Goal: Navigation & Orientation: Understand site structure

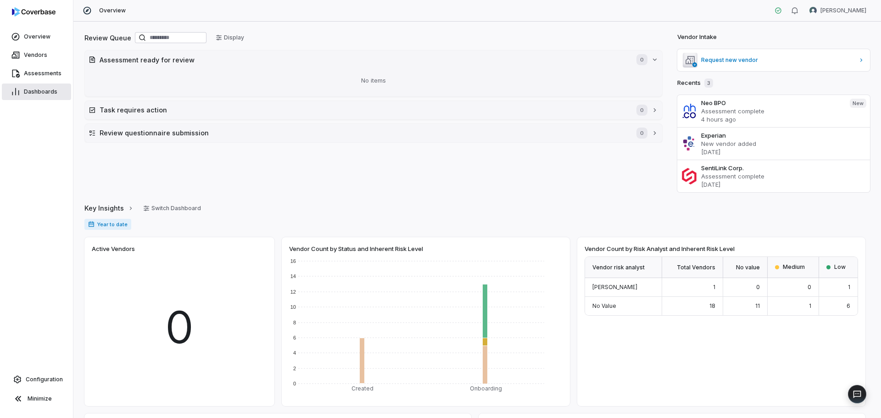
click at [39, 90] on span "Dashboards" at bounding box center [40, 91] width 33 height 7
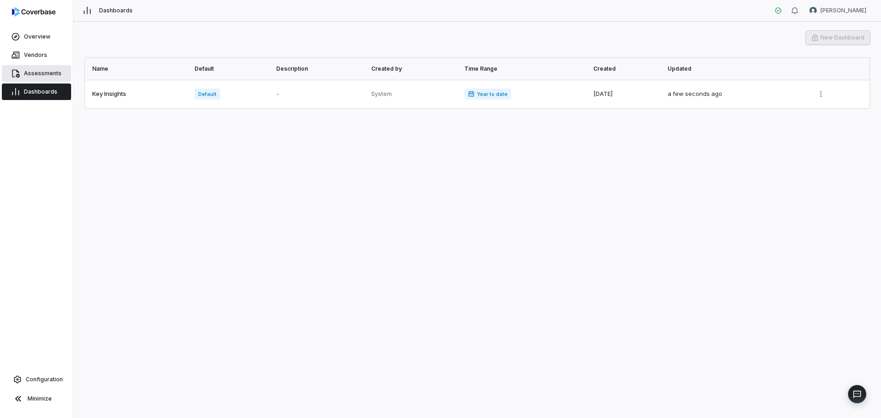
click at [36, 66] on link "Assessments" at bounding box center [36, 73] width 69 height 17
click at [38, 75] on span "Assessments" at bounding box center [43, 73] width 38 height 7
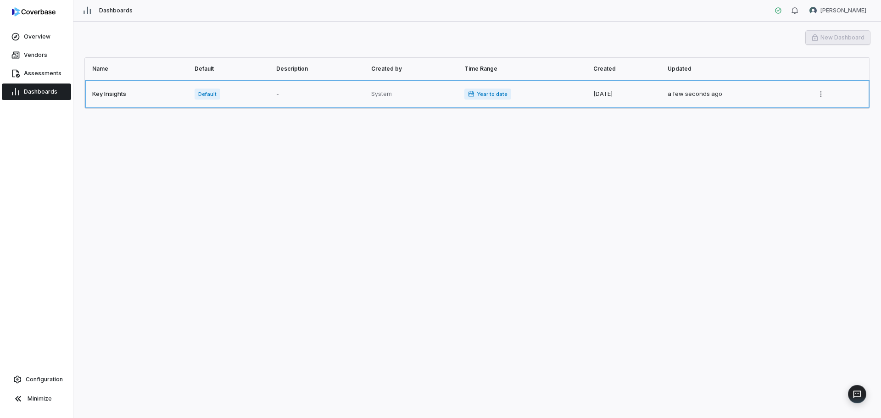
click at [466, 95] on link at bounding box center [523, 94] width 129 height 28
click at [822, 100] on html "Overview Vendors Assessments Dashboards Configuration Minimize Dashboards [PERS…" at bounding box center [440, 209] width 881 height 418
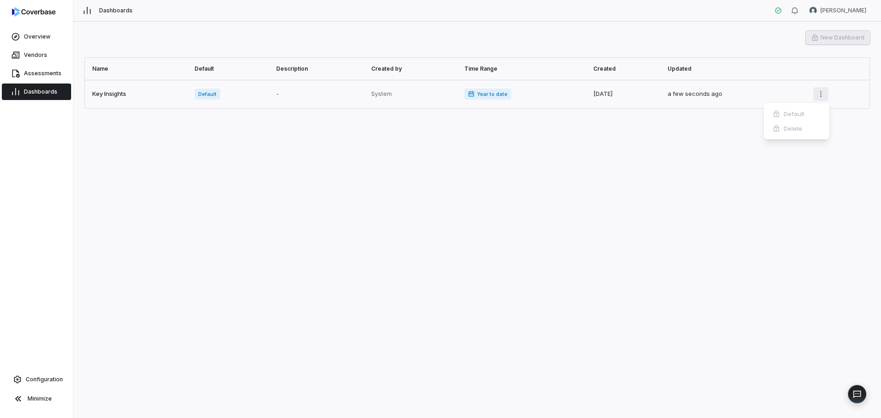
click at [822, 100] on html "Overview Vendors Assessments Dashboards Configuration Minimize Dashboards [PERS…" at bounding box center [440, 209] width 881 height 418
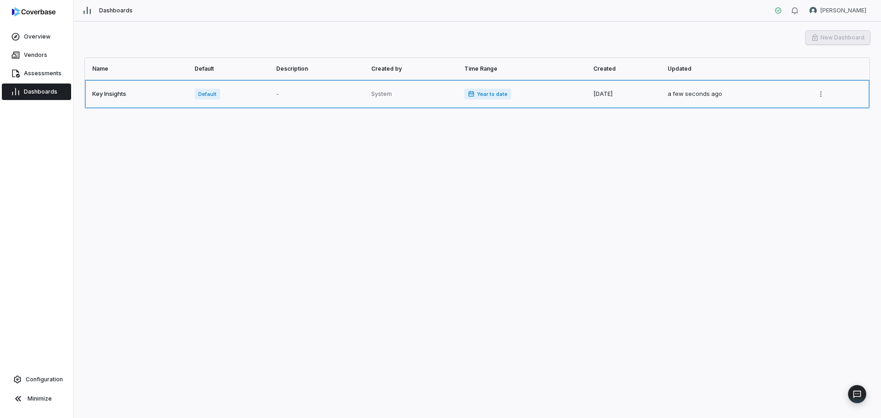
click at [205, 94] on link at bounding box center [230, 94] width 82 height 28
click at [480, 94] on link at bounding box center [523, 94] width 129 height 28
drag, startPoint x: 110, startPoint y: 101, endPoint x: 62, endPoint y: 81, distance: 52.0
click at [110, 101] on link at bounding box center [137, 94] width 104 height 28
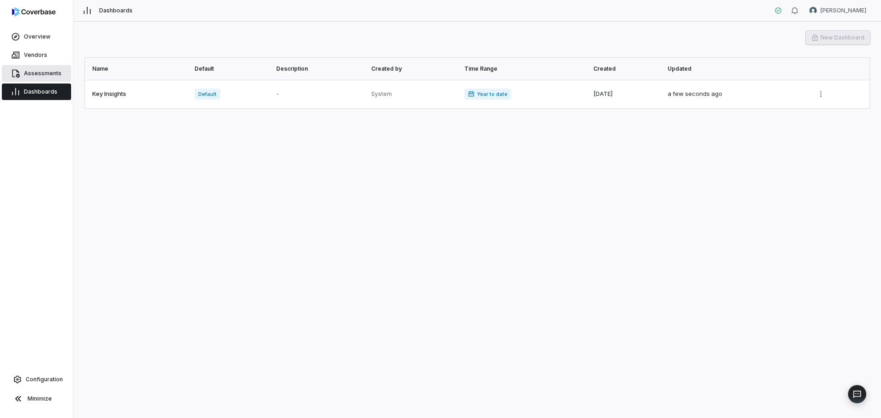
click at [41, 66] on link "Assessments" at bounding box center [36, 73] width 69 height 17
click at [44, 74] on span "Assessments" at bounding box center [43, 73] width 38 height 7
click at [41, 54] on span "Vendors" at bounding box center [35, 54] width 23 height 7
click at [44, 27] on div at bounding box center [36, 14] width 73 height 28
click at [45, 39] on span "Overview" at bounding box center [37, 36] width 27 height 7
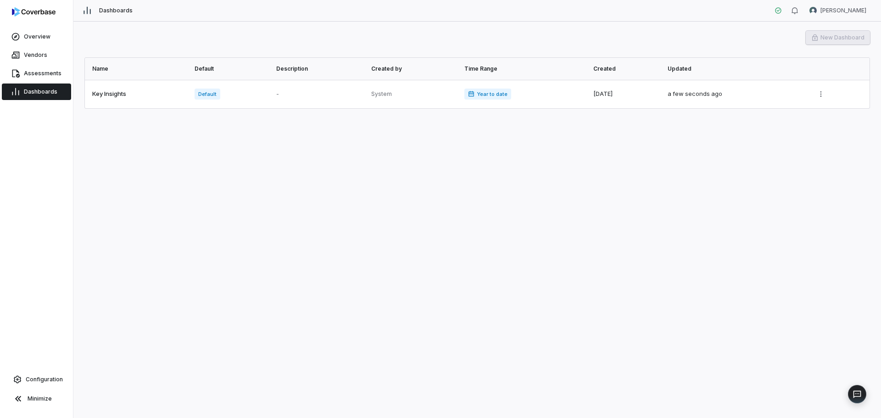
click at [45, 9] on img at bounding box center [34, 11] width 44 height 9
click at [37, 384] on link "Configuration" at bounding box center [37, 379] width 66 height 17
